Goal: Transaction & Acquisition: Purchase product/service

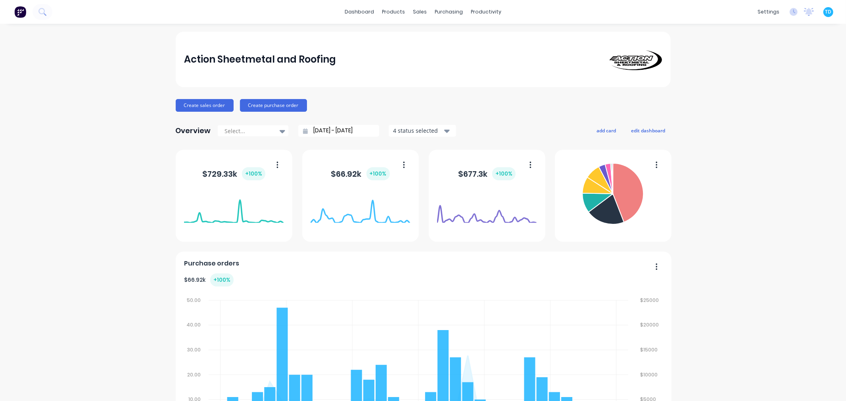
click at [434, 41] on div "Action Sheetmetal and Roofing" at bounding box center [423, 60] width 495 height 56
click at [426, 36] on div at bounding box center [421, 37] width 12 height 7
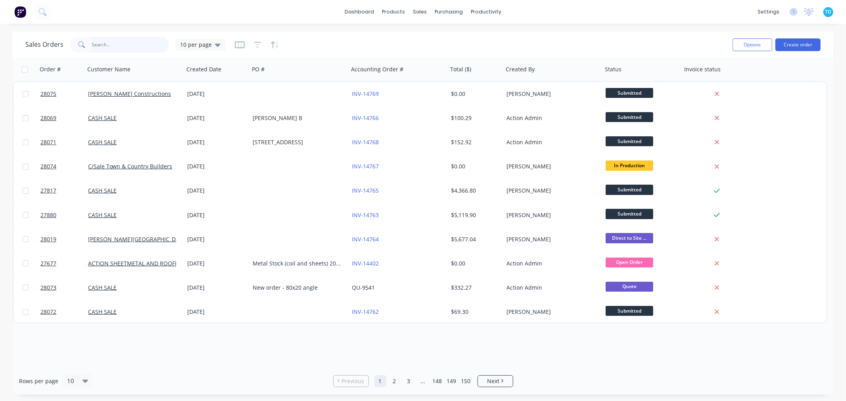
click at [111, 46] on input "text" at bounding box center [130, 45] width 77 height 16
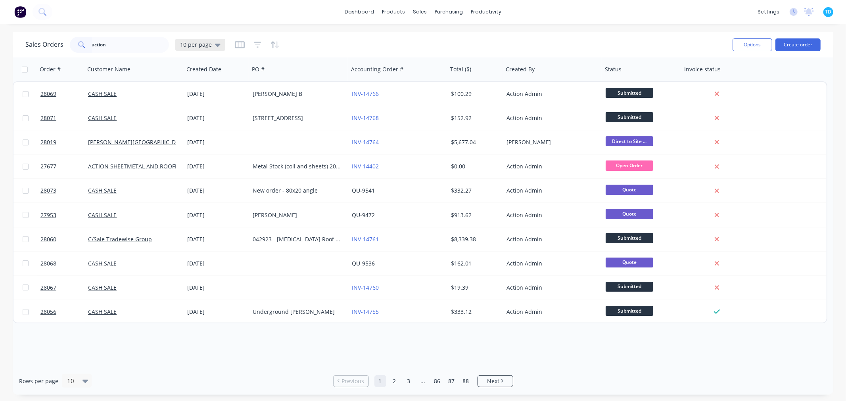
click at [217, 46] on icon at bounding box center [218, 44] width 6 height 9
click at [199, 139] on button "Archive" at bounding box center [223, 143] width 90 height 9
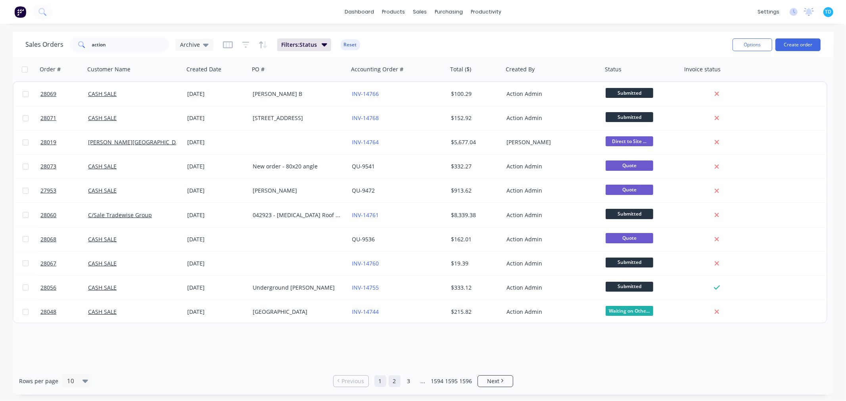
click at [394, 379] on link "2" at bounding box center [395, 381] width 12 height 12
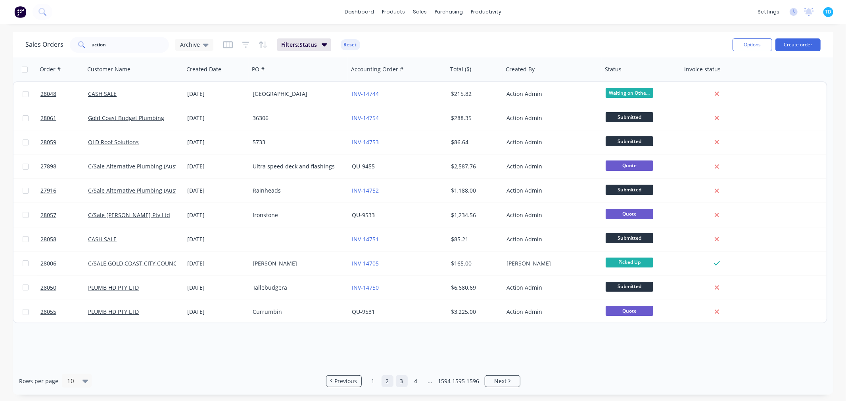
click at [400, 383] on link "3" at bounding box center [402, 381] width 12 height 12
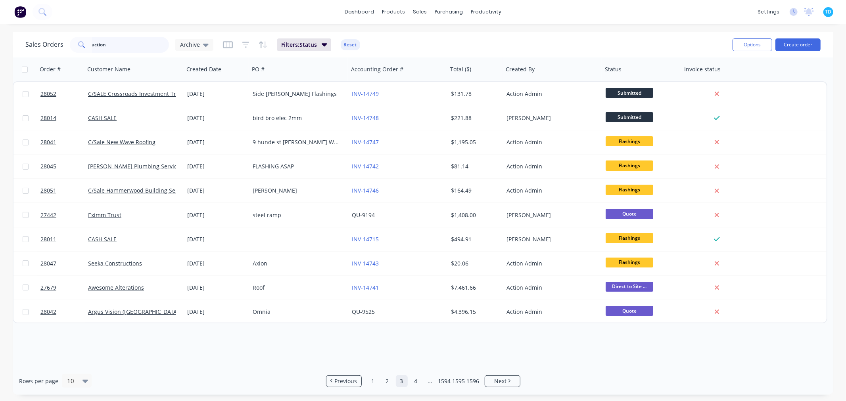
click at [108, 46] on input "action" at bounding box center [130, 45] width 77 height 16
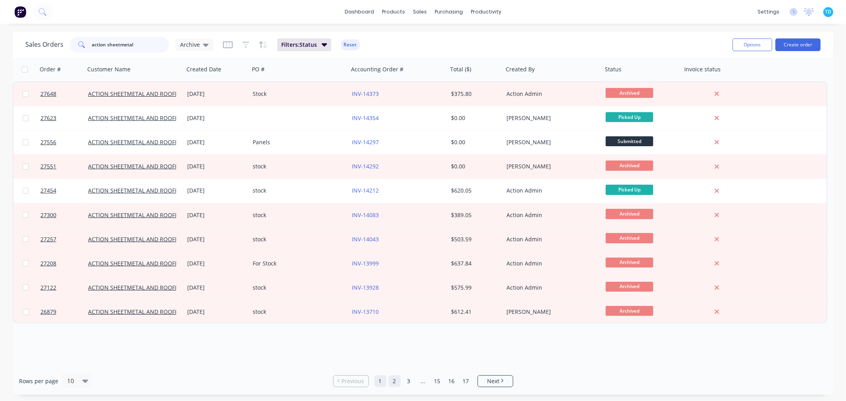
type input "action sheetmetal"
click at [393, 382] on link "2" at bounding box center [395, 381] width 12 height 12
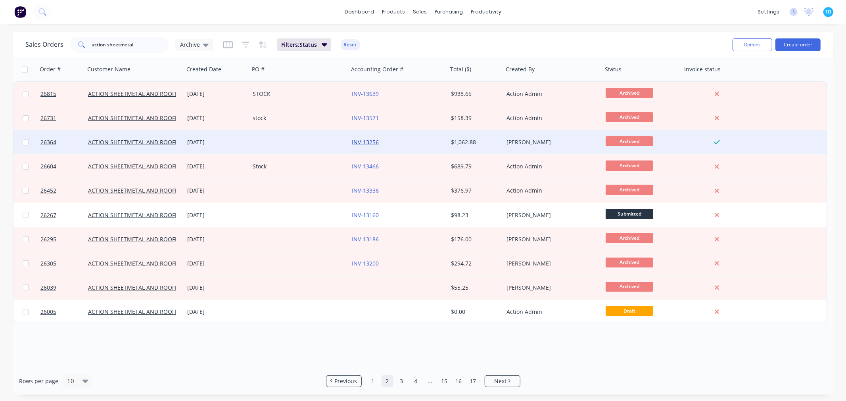
click at [364, 143] on link "INV-13256" at bounding box center [365, 142] width 27 height 8
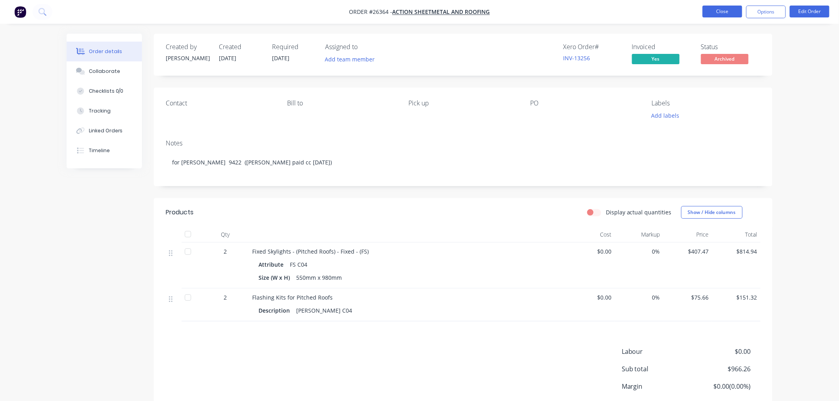
click at [729, 13] on button "Close" at bounding box center [722, 12] width 40 height 12
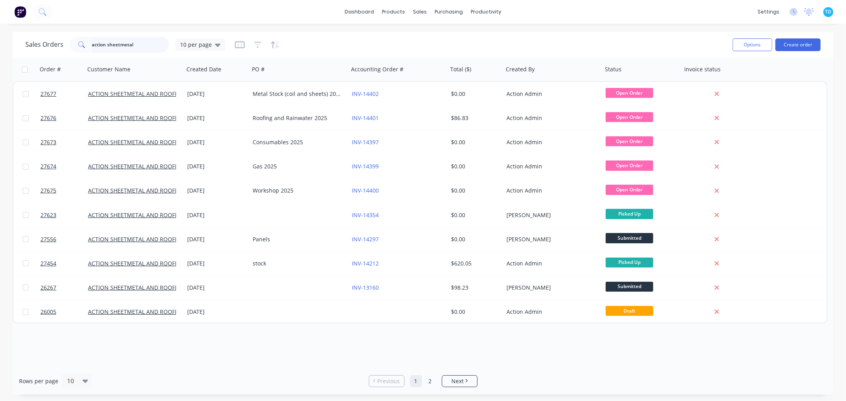
click at [145, 41] on input "action sheetmetal" at bounding box center [130, 45] width 77 height 16
drag, startPoint x: 145, startPoint y: 42, endPoint x: 46, endPoint y: 47, distance: 98.8
click at [53, 44] on div "Sales Orders action sheetmetal 10 per page" at bounding box center [125, 45] width 200 height 16
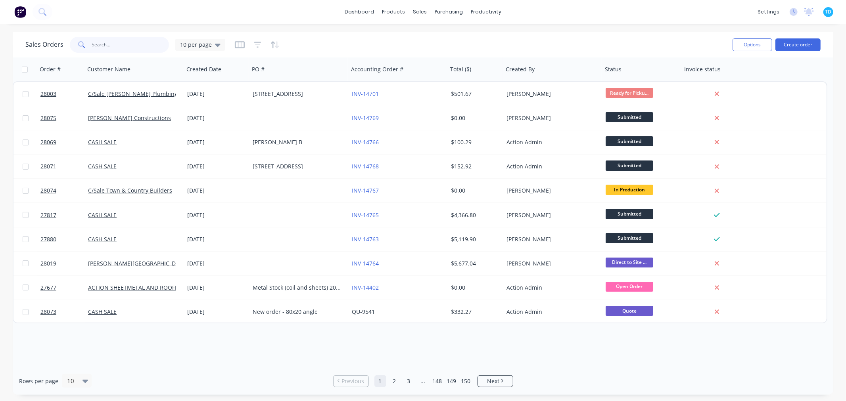
click at [118, 45] on input "text" at bounding box center [130, 45] width 77 height 16
type input "gold coast city council"
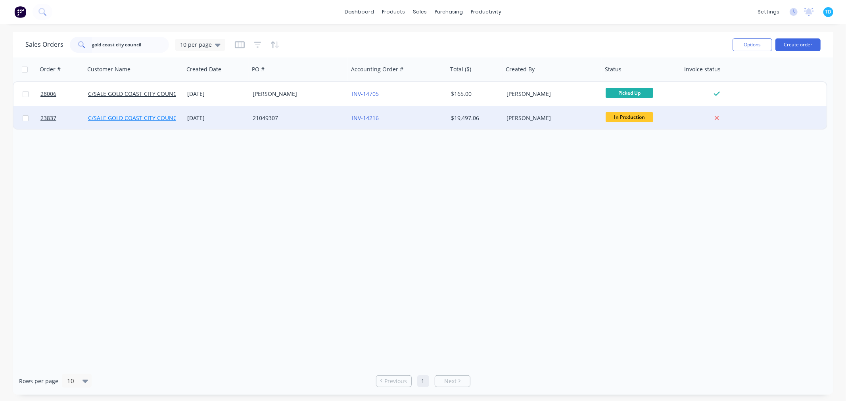
click at [174, 118] on link "C/SALE GOLD COAST CITY COUNCIL" at bounding box center [134, 118] width 93 height 8
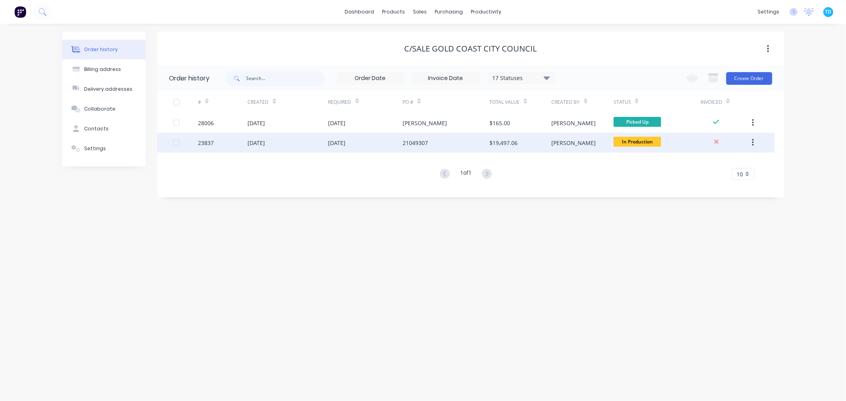
click at [387, 144] on div "[DATE]" at bounding box center [365, 143] width 75 height 20
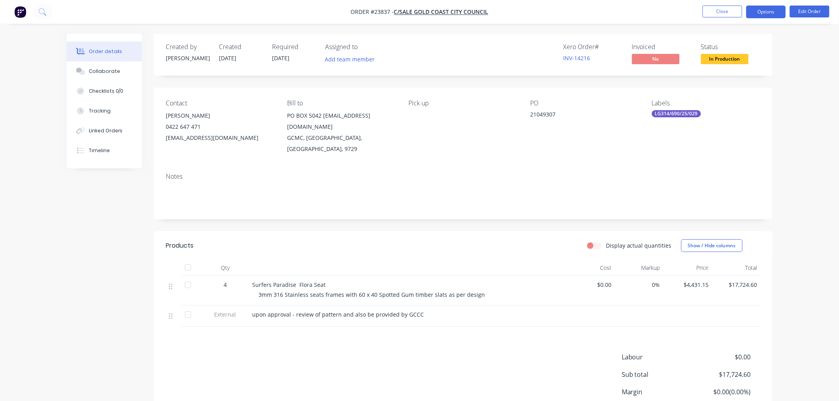
click at [775, 11] on button "Options" at bounding box center [766, 12] width 40 height 13
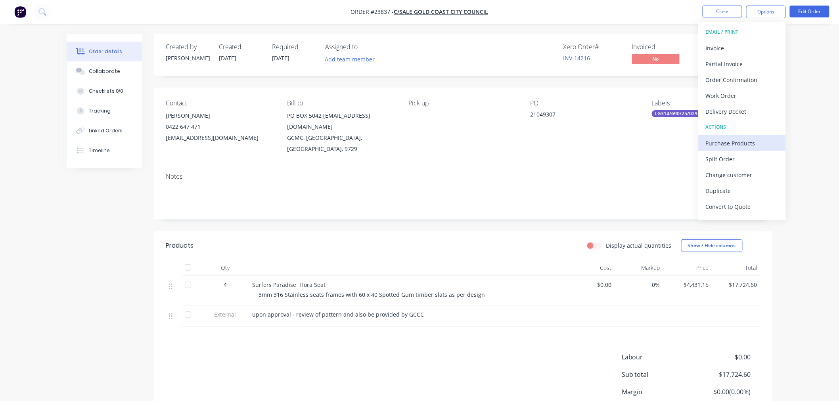
click at [727, 144] on div "Purchase Products" at bounding box center [742, 143] width 73 height 11
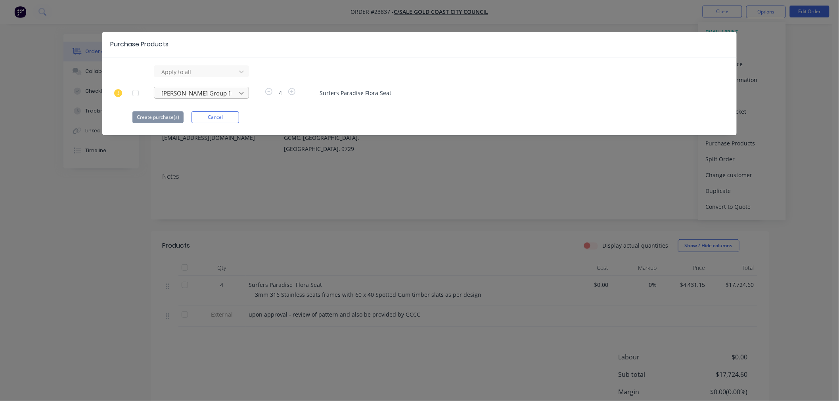
click at [239, 76] on icon at bounding box center [241, 72] width 8 height 8
click at [238, 93] on icon at bounding box center [241, 93] width 8 height 8
drag, startPoint x: 233, startPoint y: 92, endPoint x: 224, endPoint y: 92, distance: 9.1
click at [224, 92] on div "[PERSON_NAME] Group [GEOGRAPHIC_DATA]" at bounding box center [196, 93] width 76 height 12
click at [226, 90] on div at bounding box center [196, 93] width 71 height 10
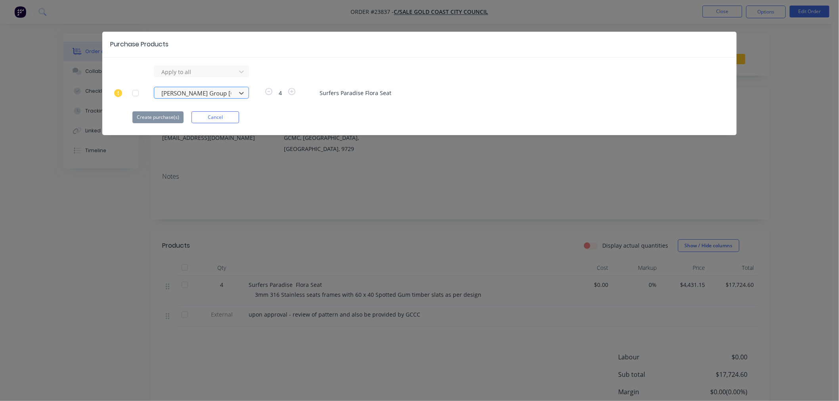
click at [228, 91] on div at bounding box center [196, 93] width 71 height 10
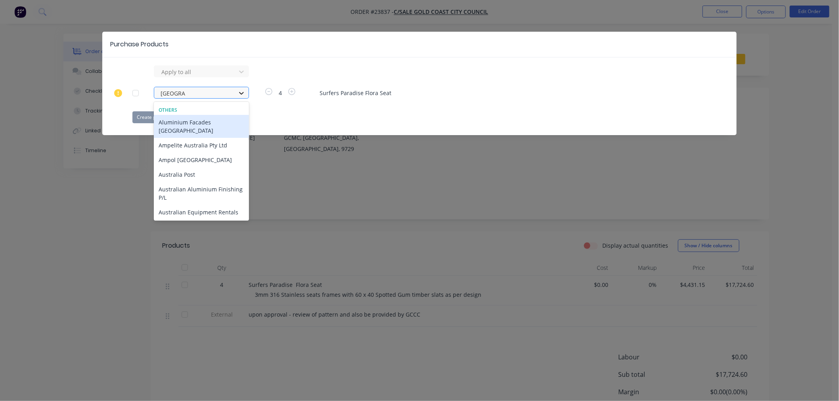
type input "australian"
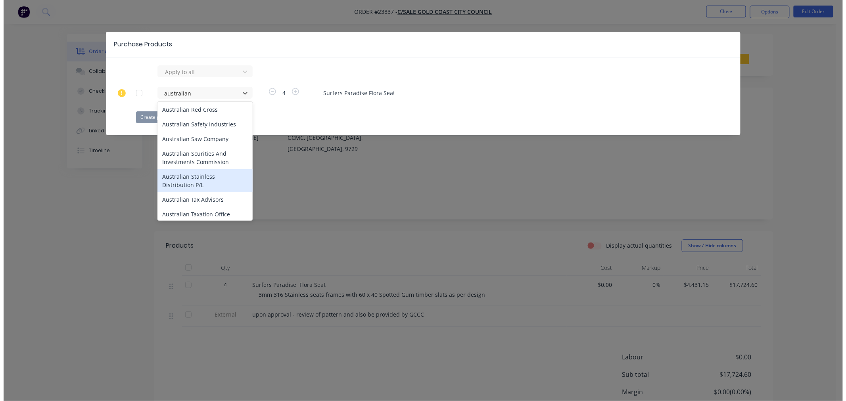
scroll to position [101, 0]
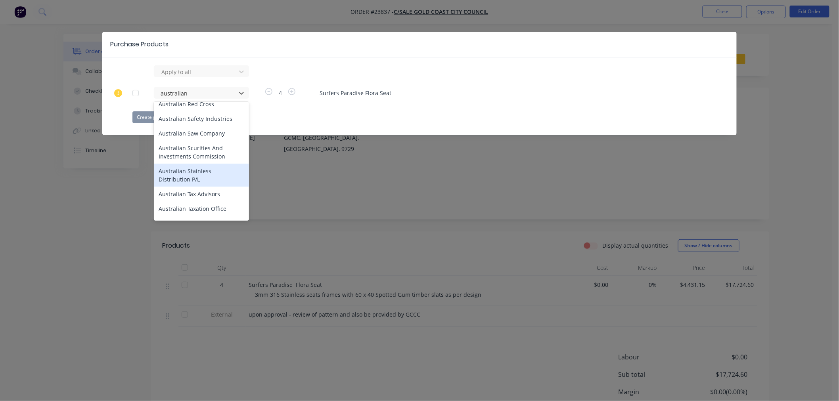
click at [200, 171] on div "Australian Stainless Distribution P/L" at bounding box center [201, 175] width 95 height 23
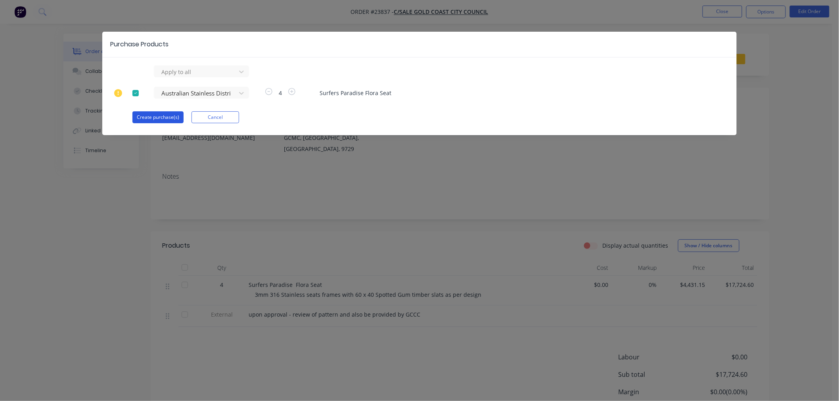
click at [175, 121] on button "Create purchase(s)" at bounding box center [157, 117] width 51 height 12
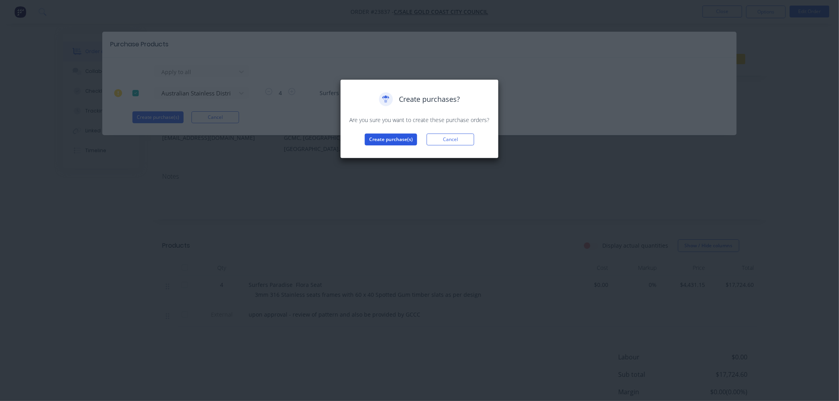
click at [402, 140] on button "Create purchase(s)" at bounding box center [391, 140] width 52 height 12
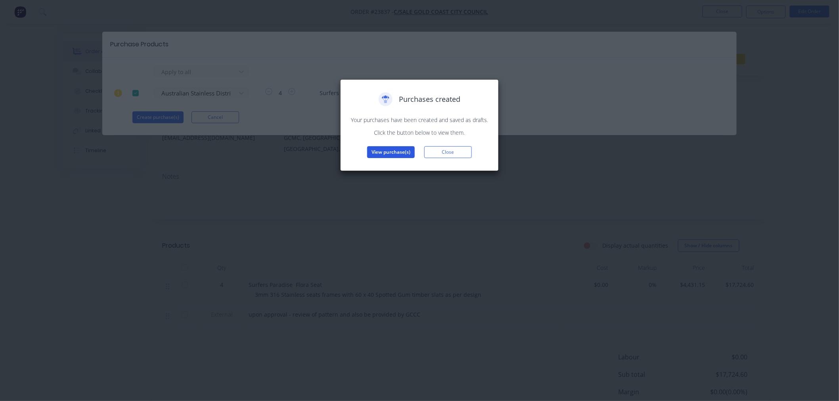
click at [395, 149] on button "View purchase(s)" at bounding box center [391, 152] width 48 height 12
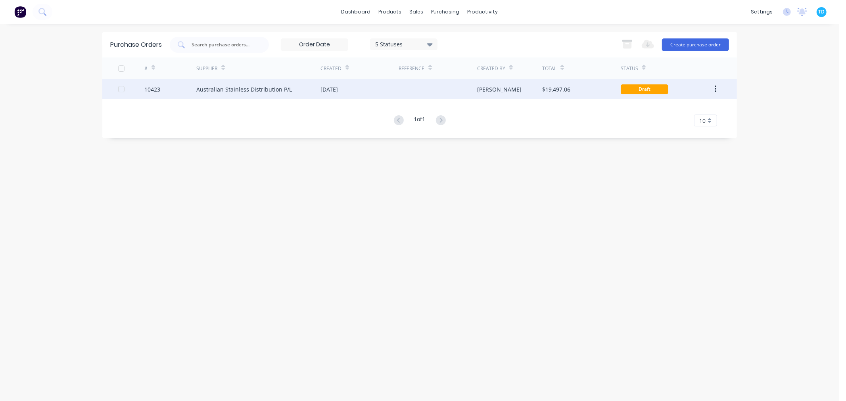
click at [247, 88] on div "Australian Stainless Distribution P/L" at bounding box center [244, 89] width 96 height 8
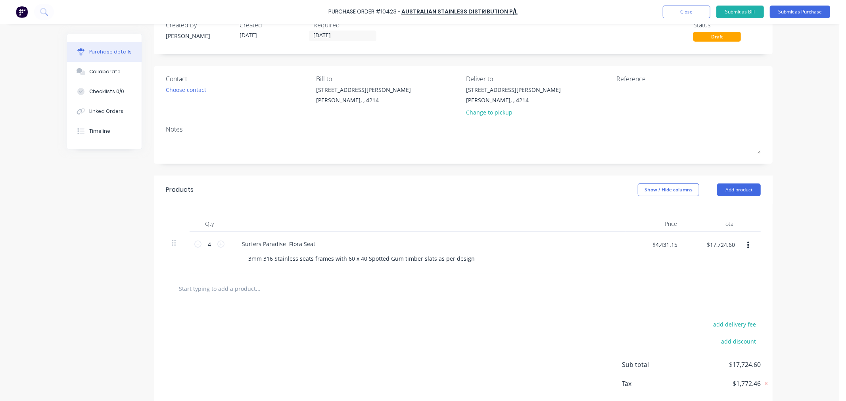
scroll to position [63, 0]
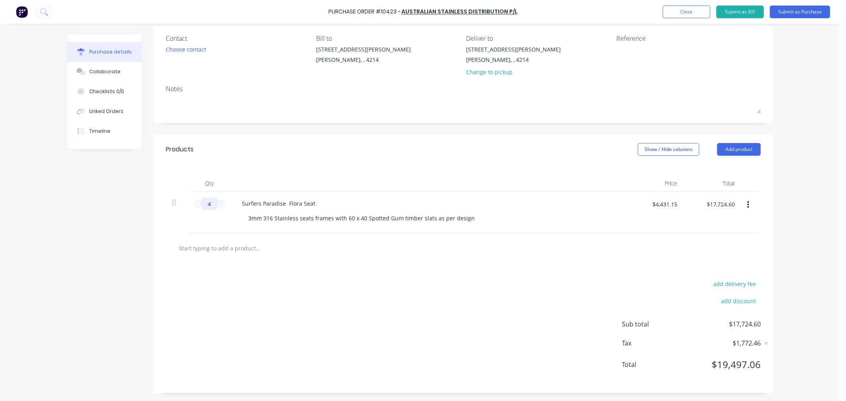
click at [212, 201] on input "4" at bounding box center [209, 204] width 16 height 12
type input "1"
type input "$4,431.15"
type input "1"
drag, startPoint x: 311, startPoint y: 203, endPoint x: 229, endPoint y: 210, distance: 82.3
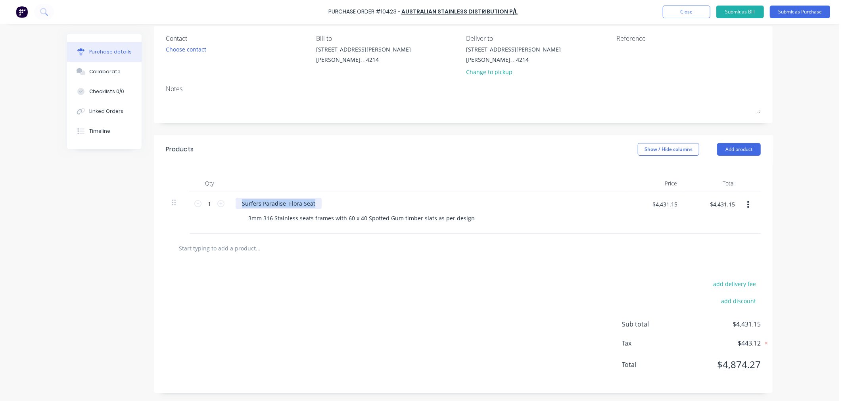
click at [229, 210] on div "Surfers Paradise Flora Seat 3mm 316 Stainless seats frames with 60 x 40 Spotted…" at bounding box center [427, 212] width 396 height 42
click at [304, 216] on div "3mm 316 Stainless seats frames with 60 x 40 Spotted Gum timber slats as per des…" at bounding box center [361, 217] width 239 height 11
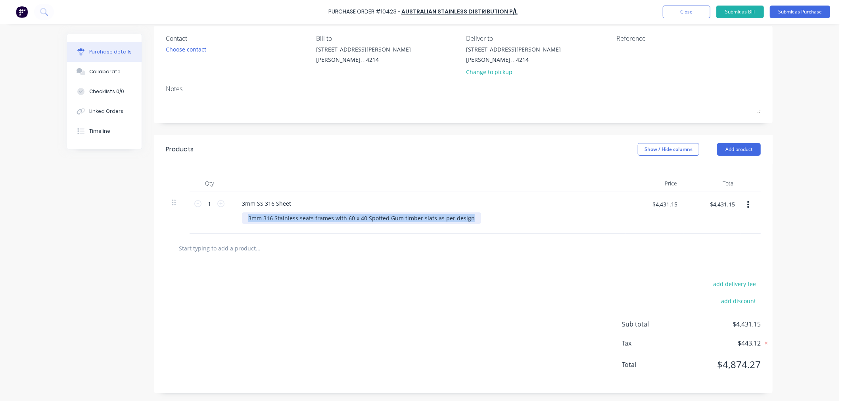
drag, startPoint x: 465, startPoint y: 220, endPoint x: 212, endPoint y: 222, distance: 253.3
click at [212, 222] on div "1 1 3mm SS 316 Sheet 3mm 316 Stainless seats frames with 60 x 40 Spotted Gum ti…" at bounding box center [463, 212] width 595 height 42
click at [398, 302] on div "add delivery fee add discount Sub total $4,431.15 Tax $443.12 Total $4,874.27" at bounding box center [463, 328] width 618 height 130
drag, startPoint x: 673, startPoint y: 201, endPoint x: 635, endPoint y: 207, distance: 38.9
click at [632, 209] on div "$4,431.15 $4,431.15" at bounding box center [657, 207] width 50 height 19
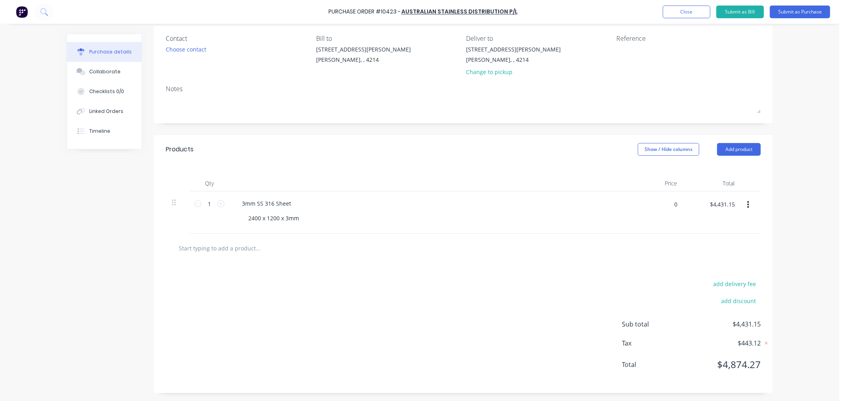
type input "$0.00"
click at [633, 270] on div "add delivery fee add discount Sub total $0.00 Tax $0.00 Total $0.00" at bounding box center [463, 328] width 618 height 130
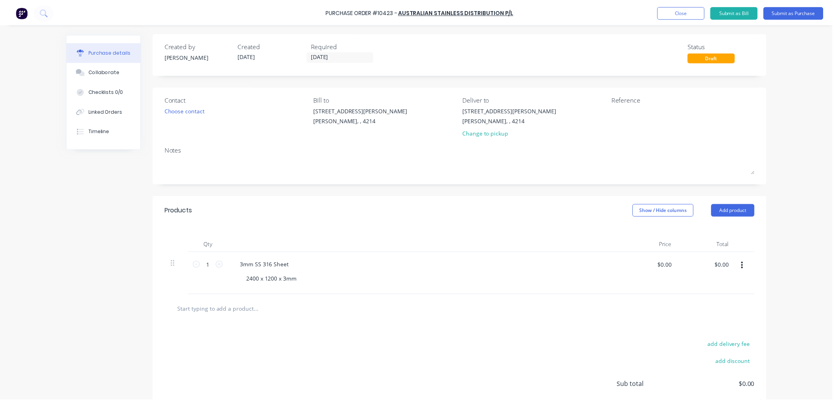
scroll to position [0, 0]
click at [808, 13] on button "Submit as Purchase" at bounding box center [799, 12] width 60 height 13
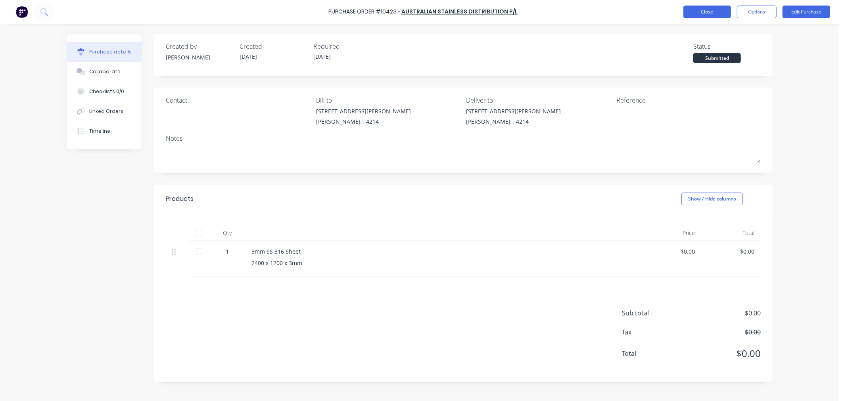
click at [719, 10] on button "Close" at bounding box center [707, 12] width 48 height 13
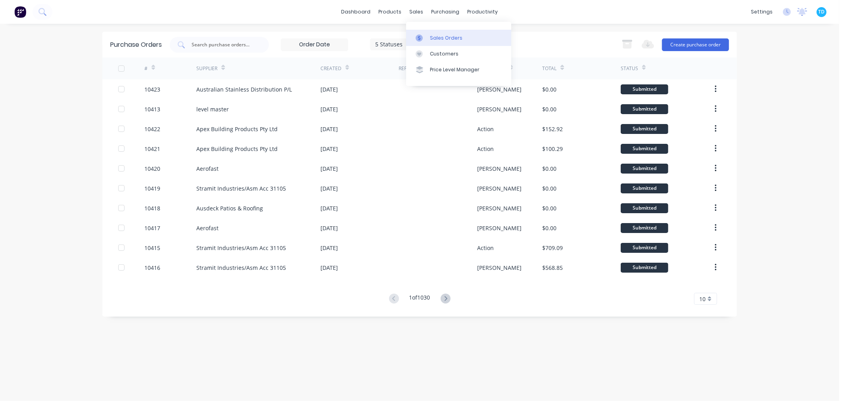
click at [432, 34] on div "Sales Orders" at bounding box center [446, 37] width 33 height 7
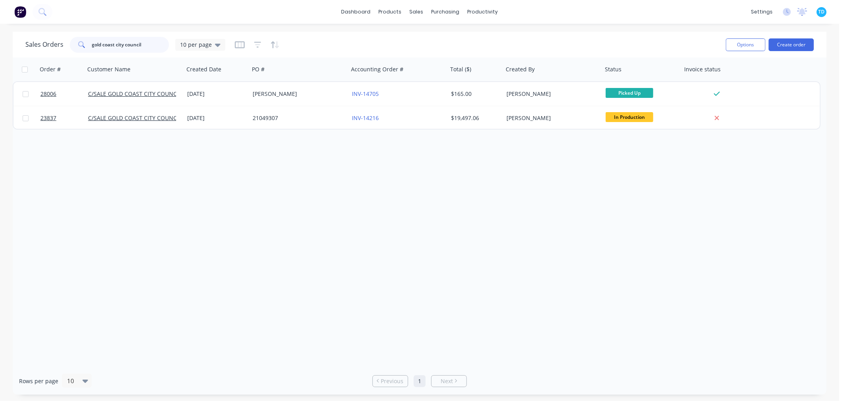
drag, startPoint x: 155, startPoint y: 44, endPoint x: 65, endPoint y: 52, distance: 89.5
click at [68, 52] on div "Sales Orders gold coast city council 10 per page" at bounding box center [125, 45] width 200 height 16
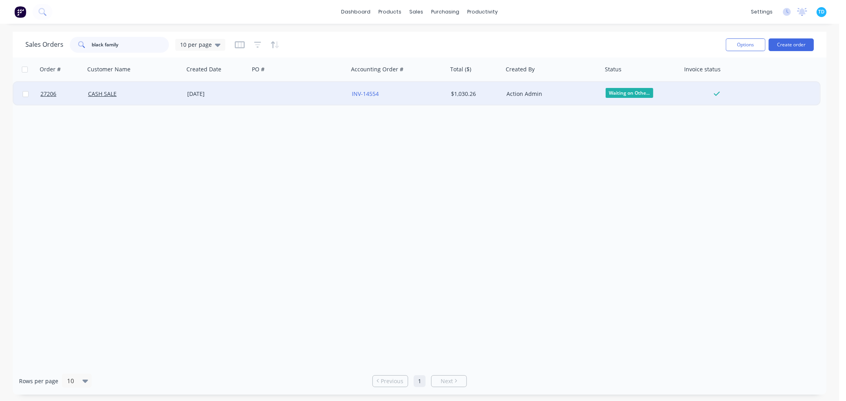
type input "black family"
click at [140, 98] on div "CASH SALE" at bounding box center [134, 94] width 99 height 24
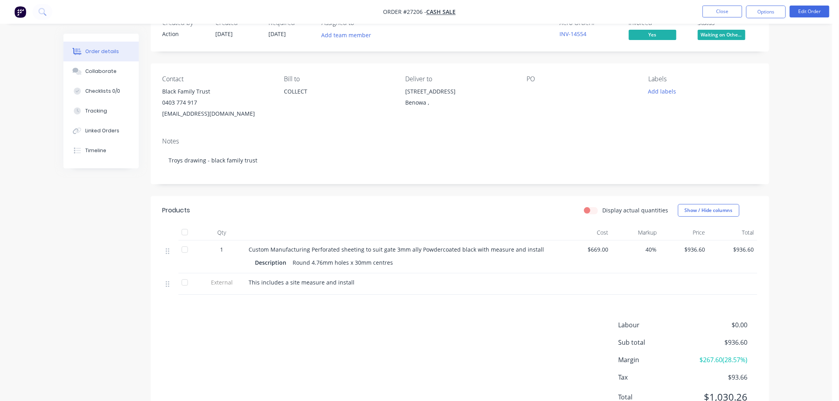
scroll to position [44, 0]
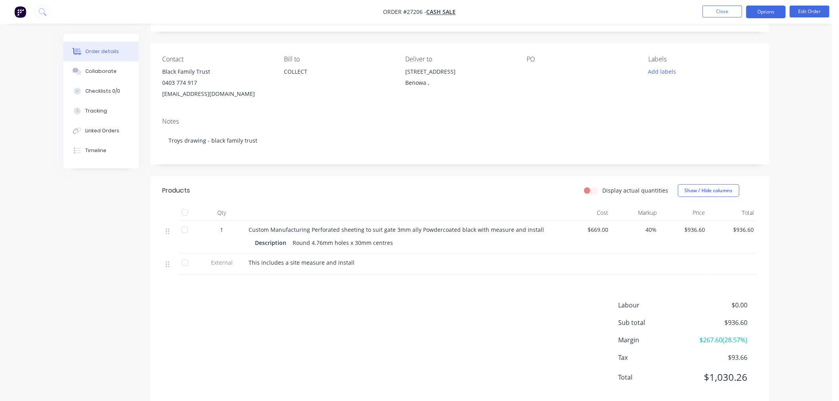
click at [768, 13] on button "Options" at bounding box center [766, 12] width 40 height 13
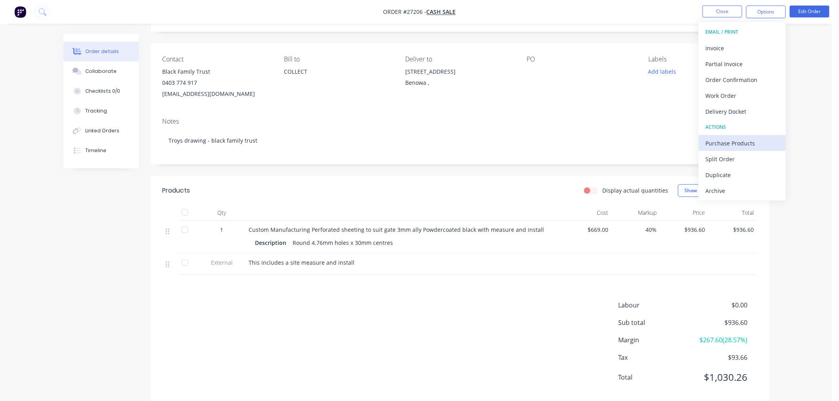
click at [735, 138] on div "Purchase Products" at bounding box center [742, 143] width 73 height 11
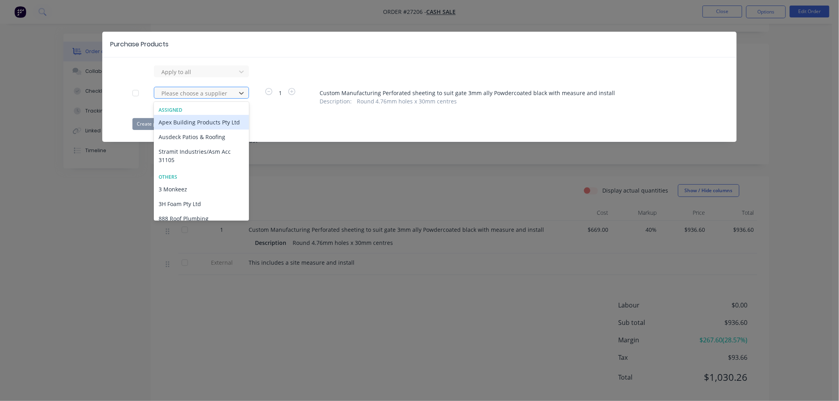
click at [214, 94] on div at bounding box center [196, 93] width 71 height 10
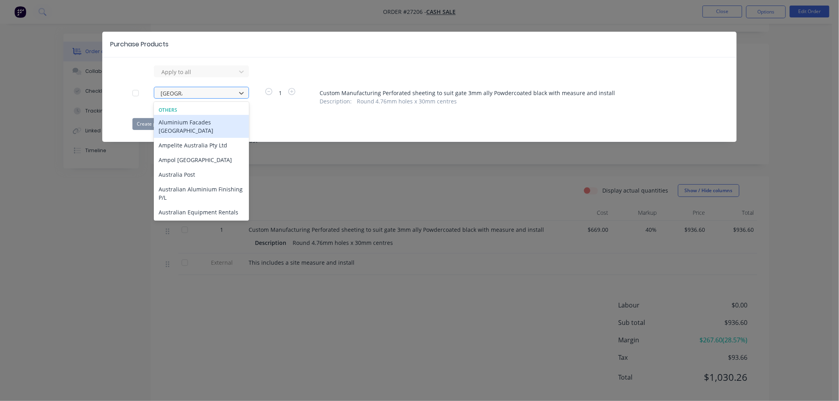
type input "australian"
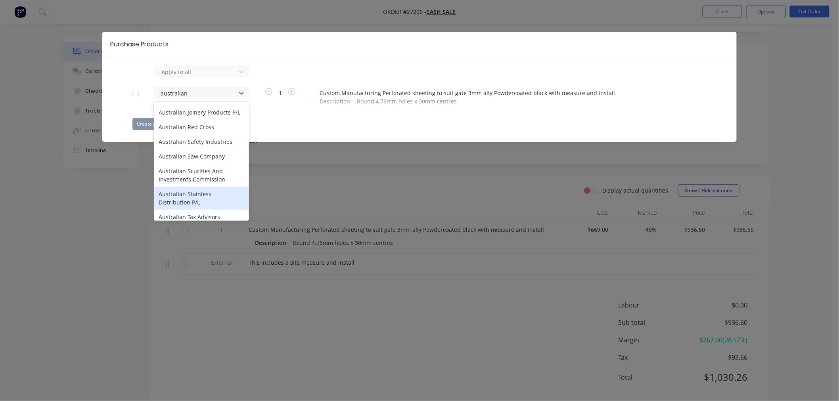
scroll to position [88, 0]
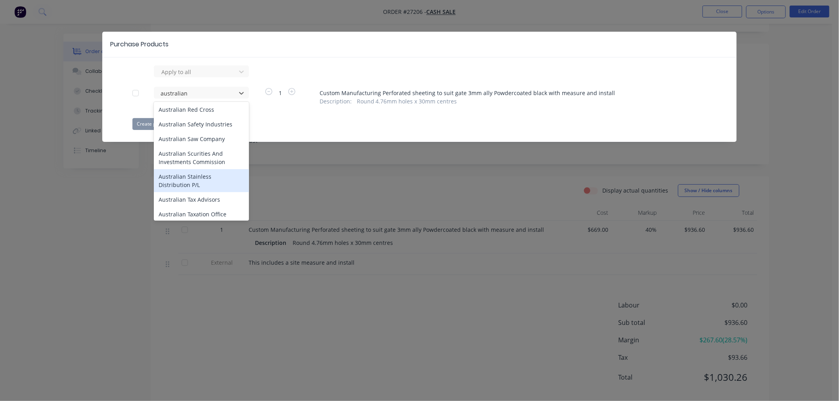
click at [204, 186] on div "Australian Stainless Distribution P/L" at bounding box center [201, 180] width 95 height 23
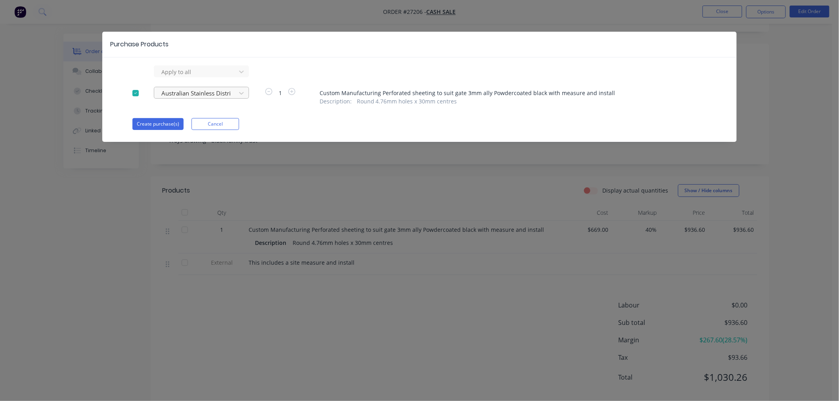
click at [222, 77] on div at bounding box center [196, 72] width 71 height 10
click at [292, 127] on div "Create purchase(s) Cancel" at bounding box center [419, 124] width 574 height 12
click at [154, 123] on button "Create purchase(s)" at bounding box center [157, 124] width 51 height 12
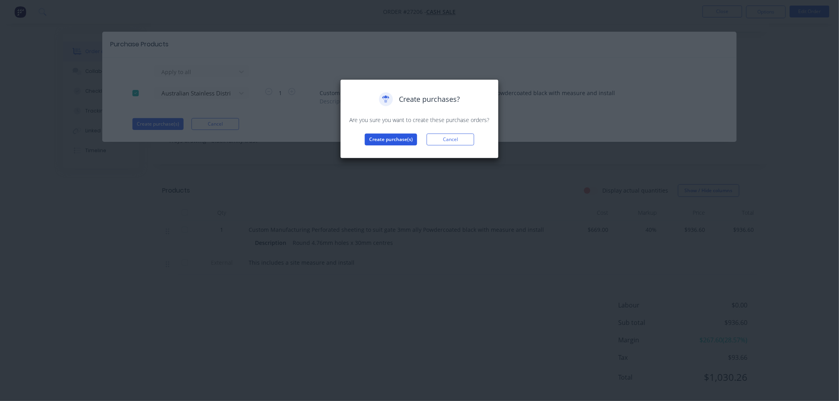
click at [382, 136] on button "Create purchase(s)" at bounding box center [391, 140] width 52 height 12
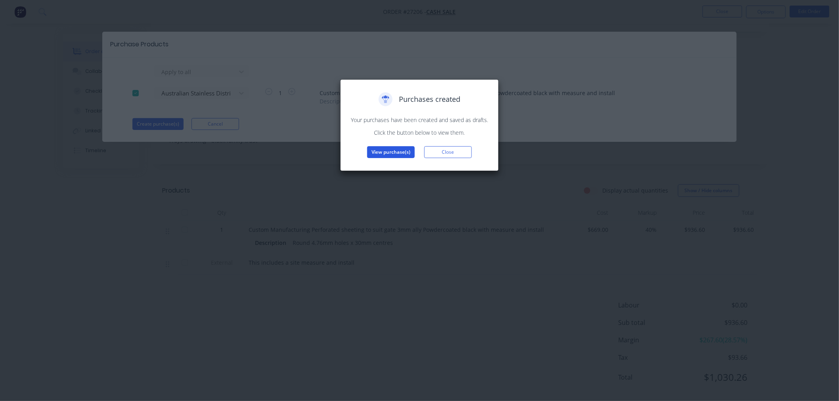
click at [396, 155] on button "View purchase(s)" at bounding box center [391, 152] width 48 height 12
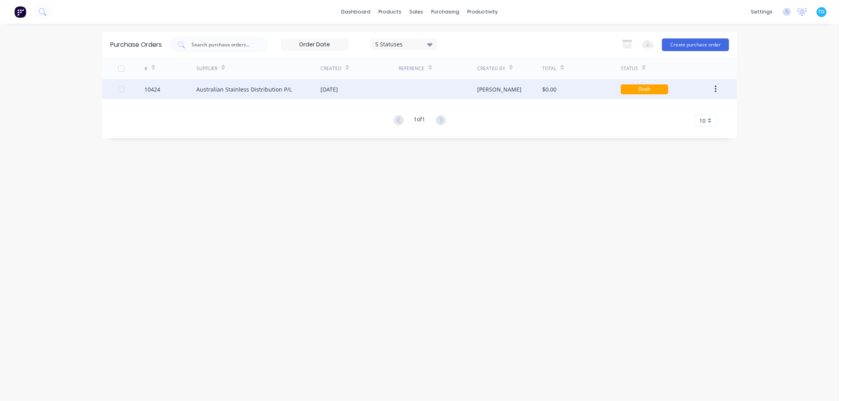
click at [220, 92] on div "Australian Stainless Distribution P/L" at bounding box center [244, 89] width 96 height 8
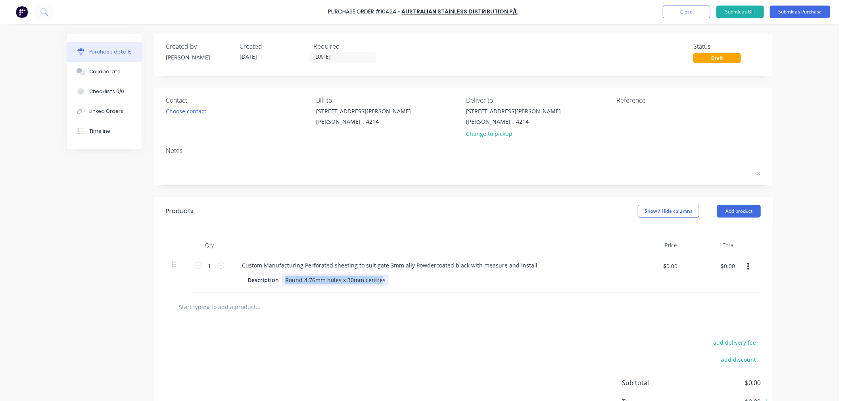
drag, startPoint x: 378, startPoint y: 282, endPoint x: 281, endPoint y: 282, distance: 97.1
click at [282, 282] on div "Round 4.76mm holes x 30mm centres" at bounding box center [335, 279] width 107 height 11
click at [746, 267] on button "button" at bounding box center [748, 267] width 19 height 14
drag, startPoint x: 703, startPoint y: 339, endPoint x: 675, endPoint y: 336, distance: 28.3
click at [703, 339] on button "Delete" at bounding box center [723, 335] width 67 height 16
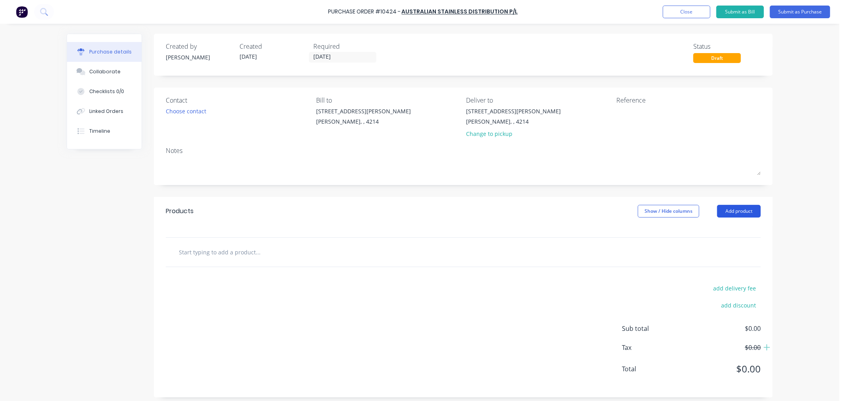
click at [750, 210] on button "Add product" at bounding box center [739, 211] width 44 height 13
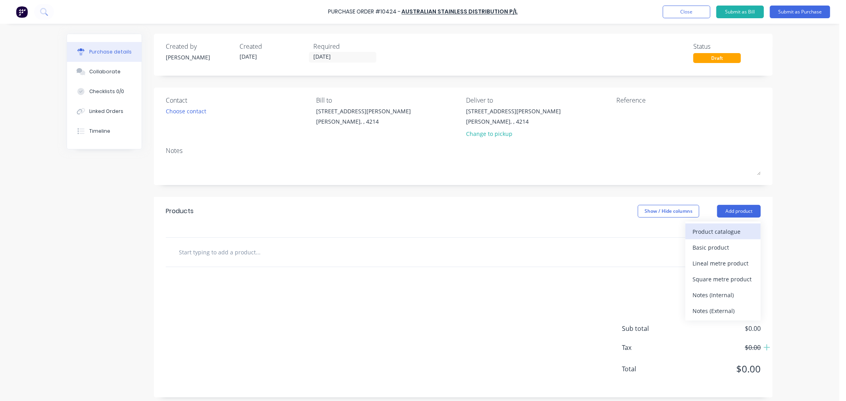
click at [701, 229] on div "Product catalogue" at bounding box center [722, 231] width 61 height 11
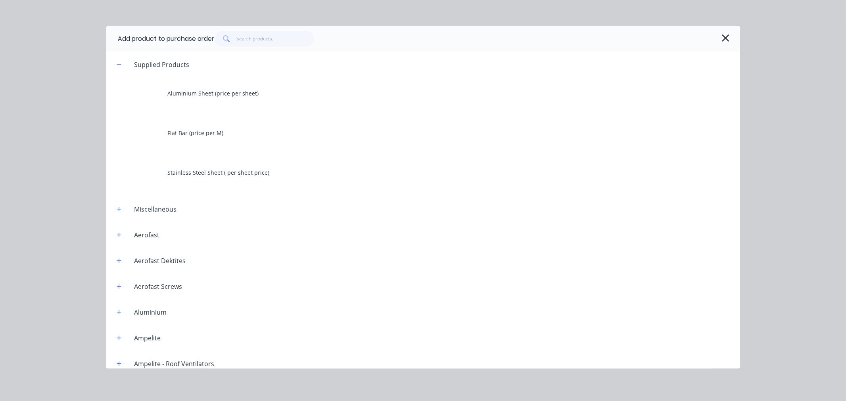
click at [728, 34] on icon "button" at bounding box center [725, 37] width 7 height 7
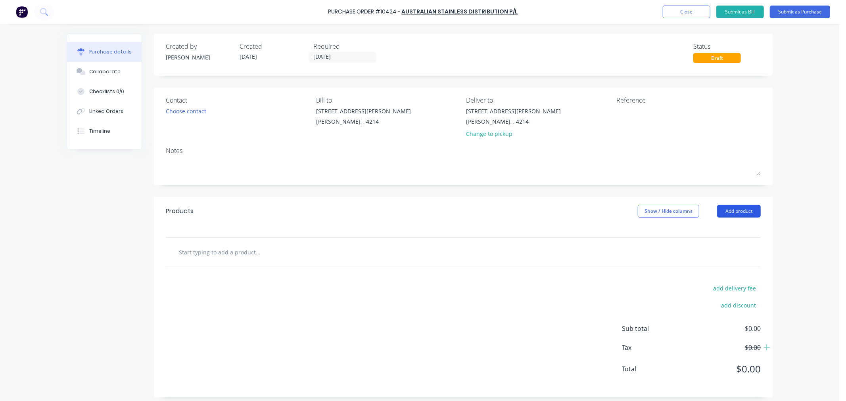
click at [738, 212] on button "Add product" at bounding box center [739, 211] width 44 height 13
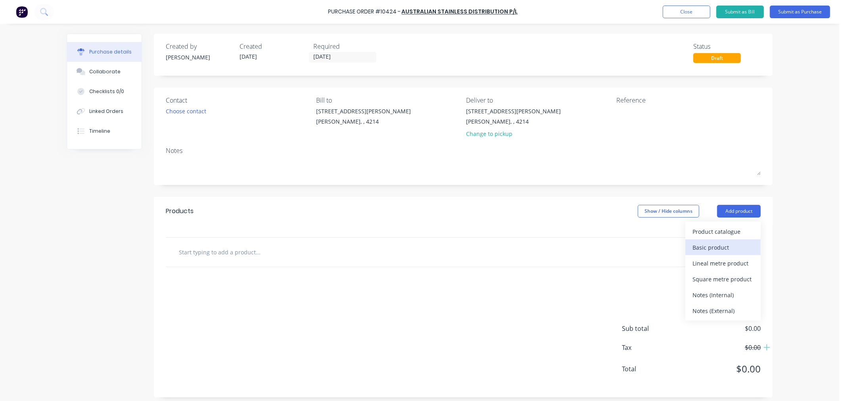
click at [726, 243] on div "Basic product" at bounding box center [722, 247] width 61 height 11
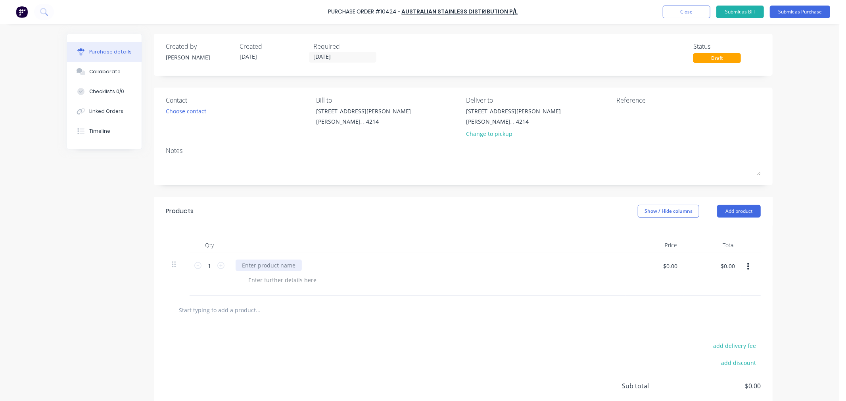
click at [268, 262] on div at bounding box center [268, 265] width 66 height 11
click at [280, 279] on div at bounding box center [282, 279] width 81 height 11
click at [218, 267] on icon at bounding box center [220, 265] width 7 height 7
type input "2"
click at [423, 289] on div "3mm Aluminium Sheet 2400 x1200 x 3mm" at bounding box center [427, 274] width 396 height 42
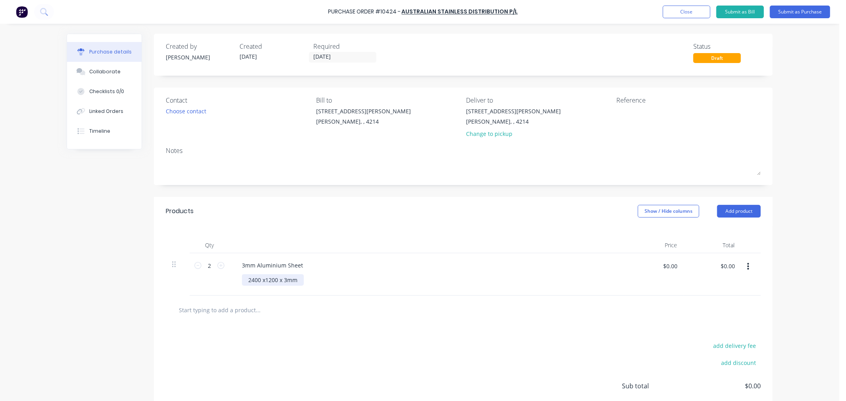
click at [262, 281] on div "2400 x1200 x 3mm" at bounding box center [273, 279] width 62 height 11
click at [353, 281] on div "2400 x 1200 x 3mm" at bounding box center [430, 279] width 377 height 11
click at [794, 12] on button "Submit as Purchase" at bounding box center [799, 12] width 60 height 13
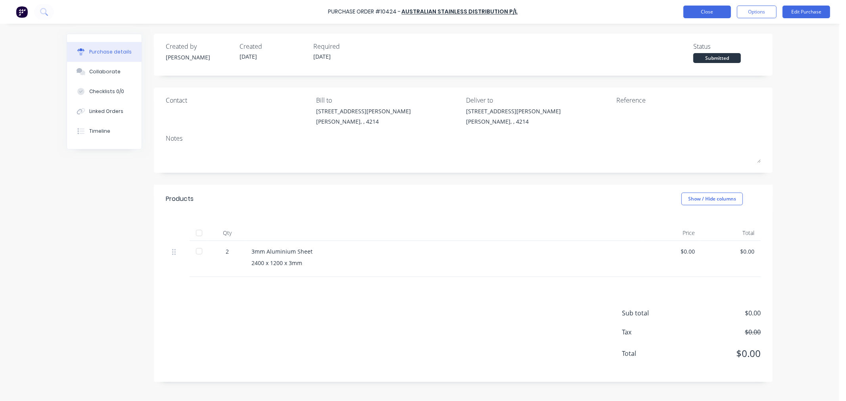
click at [713, 14] on button "Close" at bounding box center [707, 12] width 48 height 13
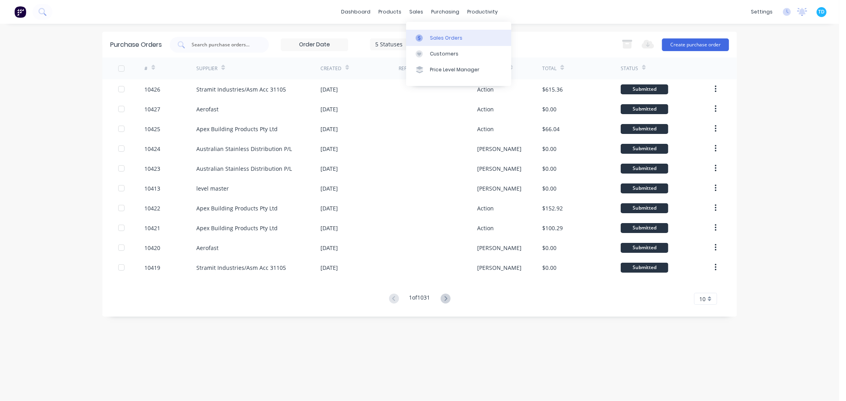
click at [424, 35] on div at bounding box center [421, 37] width 12 height 7
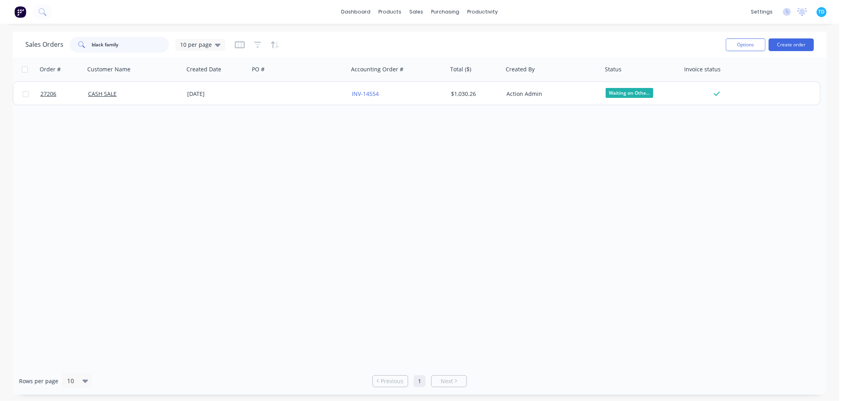
drag, startPoint x: 130, startPoint y: 46, endPoint x: 82, endPoint y: 46, distance: 48.0
click at [82, 46] on div "black family" at bounding box center [119, 45] width 99 height 16
click at [325, 301] on div "Order # Customer Name Created Date PO # Accounting Order # Total ($) Created By…" at bounding box center [419, 212] width 813 height 310
